Goal: Navigation & Orientation: Find specific page/section

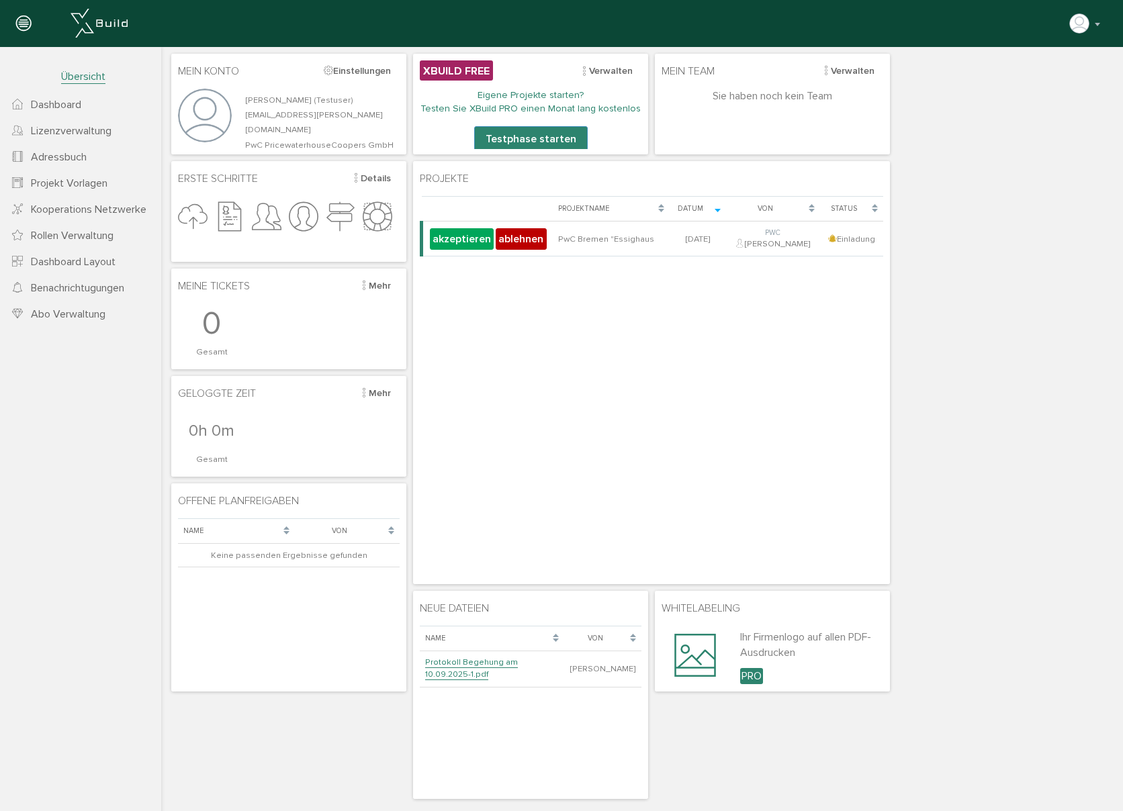
click at [73, 128] on span "Lizenzverwaltung" at bounding box center [71, 130] width 81 height 13
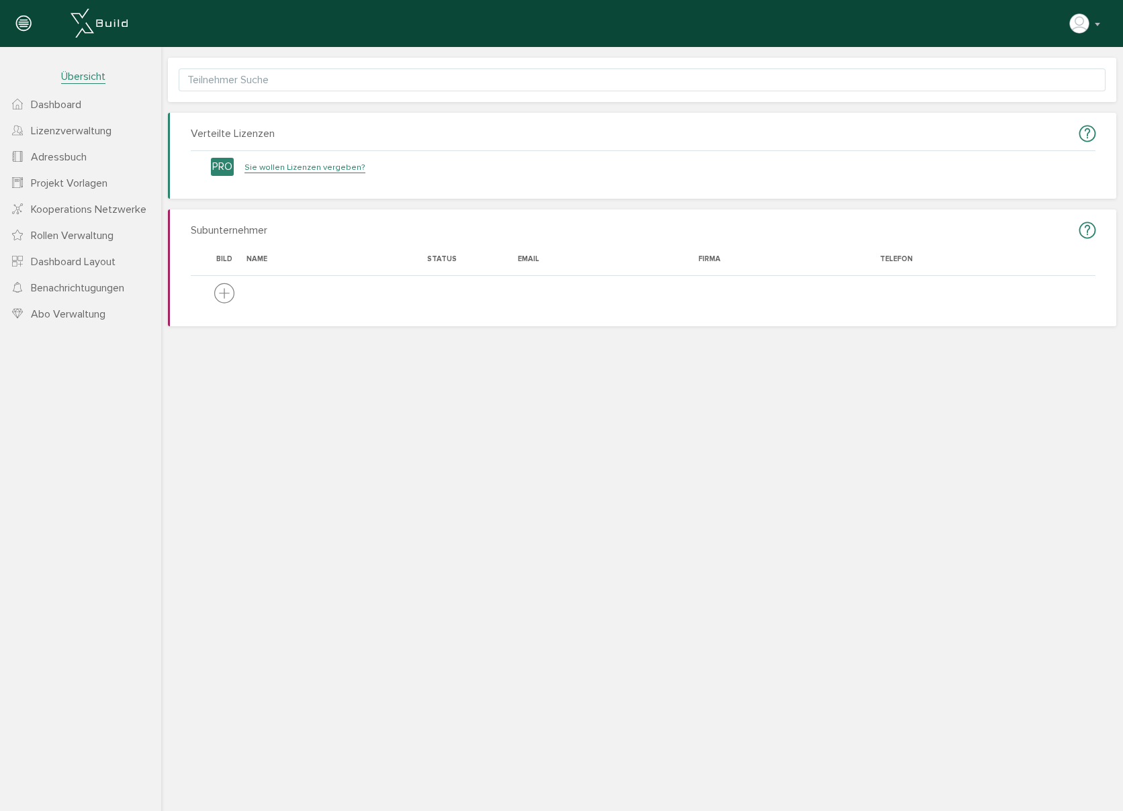
click at [52, 102] on span "Dashboard" at bounding box center [56, 104] width 50 height 13
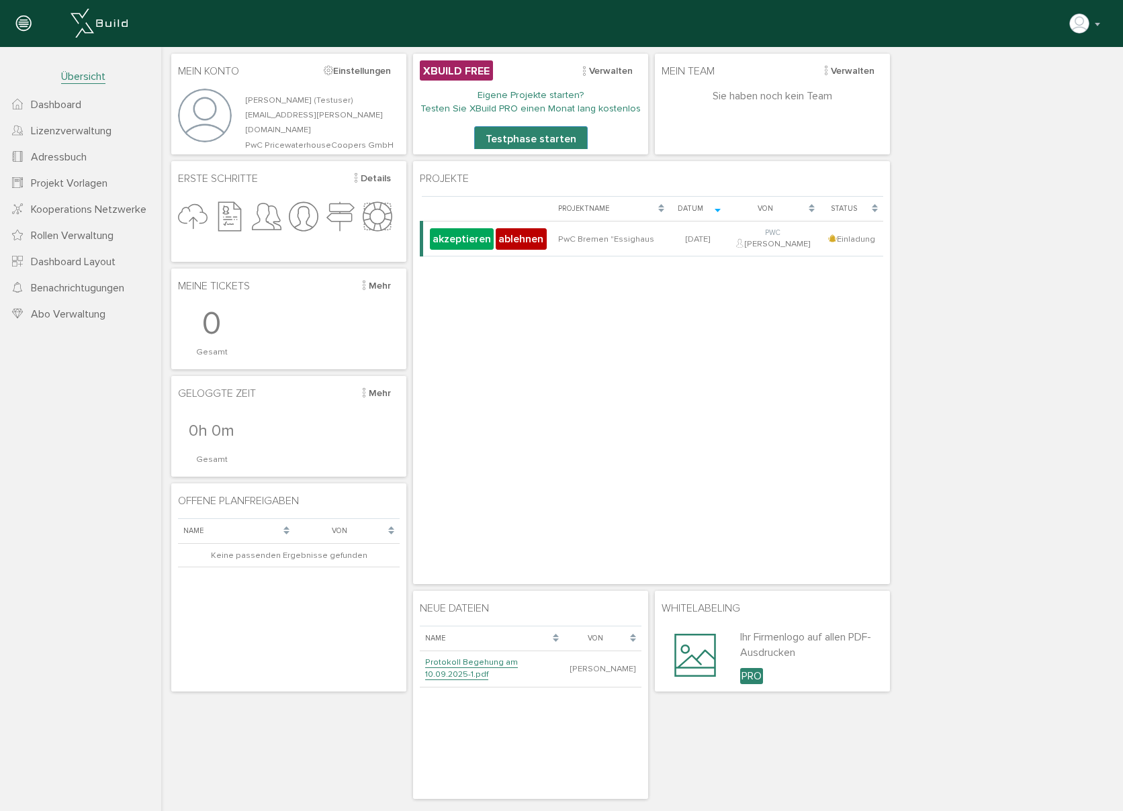
click at [68, 183] on span "Projekt Vorlagen" at bounding box center [69, 183] width 77 height 13
